Goal: Find contact information: Find contact information

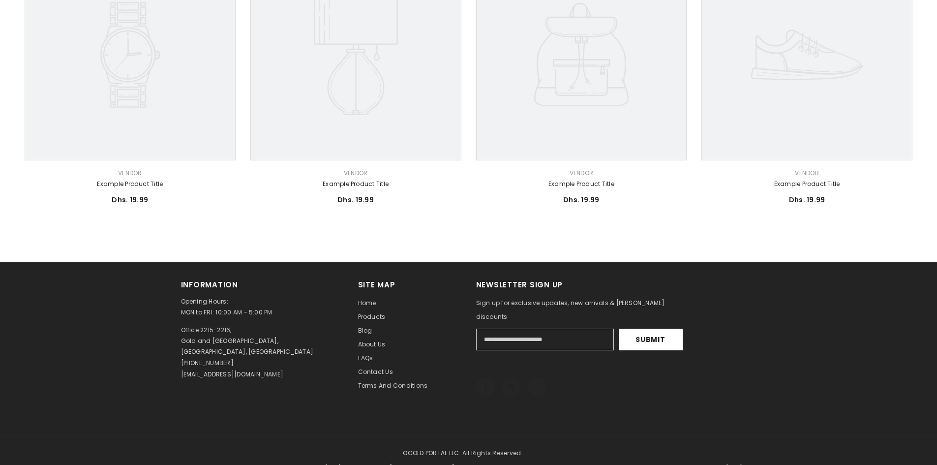
scroll to position [640, 0]
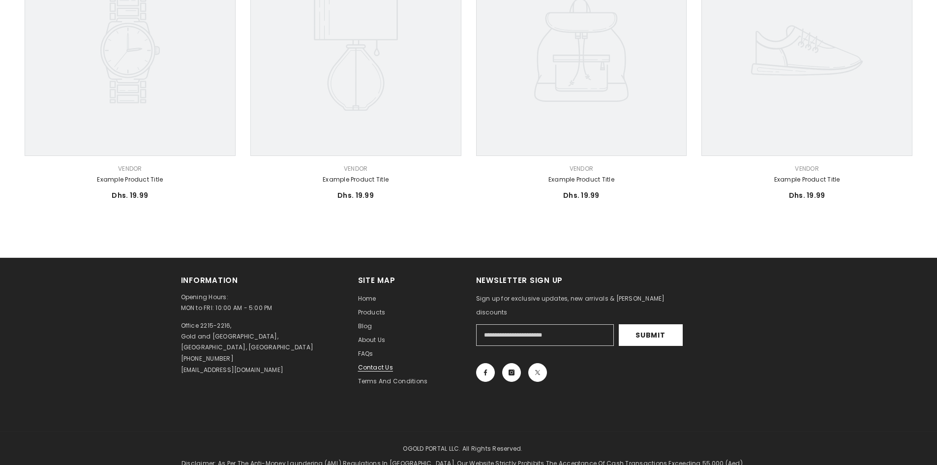
click at [388, 365] on span "Contact us" at bounding box center [375, 367] width 35 height 8
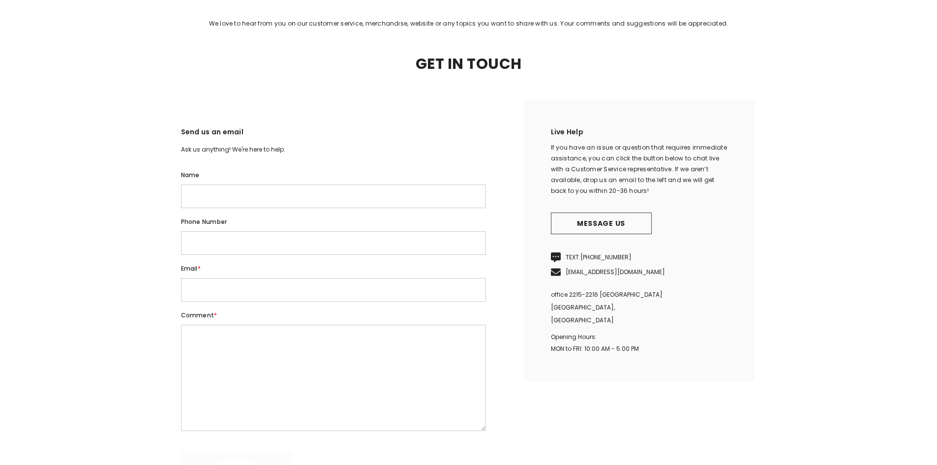
scroll to position [148, 0]
